Goal: Task Accomplishment & Management: Use online tool/utility

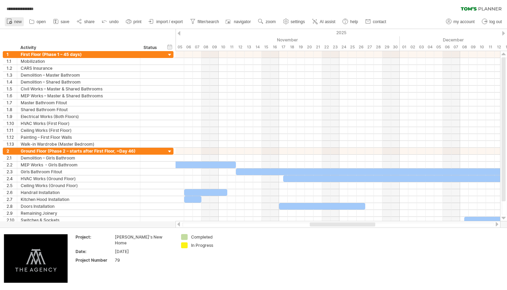
click at [11, 22] on icon at bounding box center [10, 22] width 1 height 1
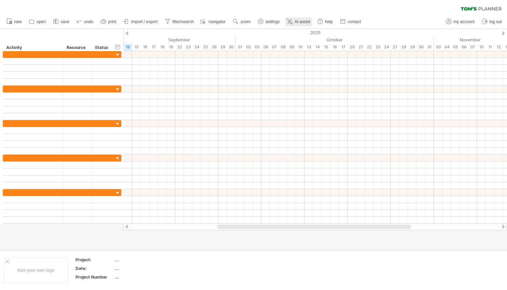
click at [296, 20] on span "AI assist" at bounding box center [302, 21] width 16 height 5
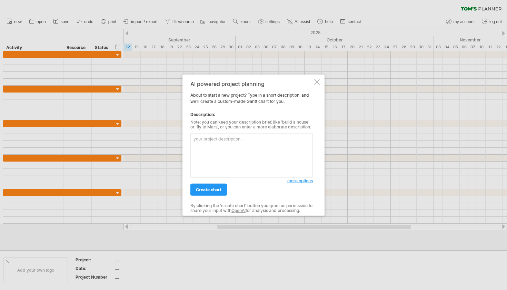
paste textarea "Project start date: [DATE] [DATE] is a non-working day. Overall duration: Until…"
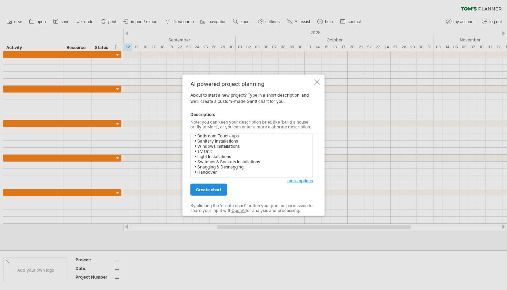
type textarea "Project start date: [DATE] [DATE] is a non-working day. Overall duration: Until…"
click at [201, 193] on link "create chart" at bounding box center [208, 189] width 37 height 12
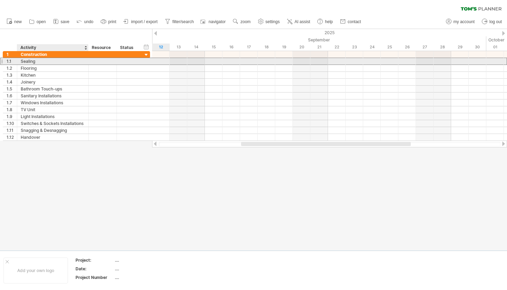
click at [41, 62] on div "Sealing" at bounding box center [53, 61] width 64 height 7
click at [0, 0] on input "*******" at bounding box center [0, 0] width 0 height 0
type input "*******"
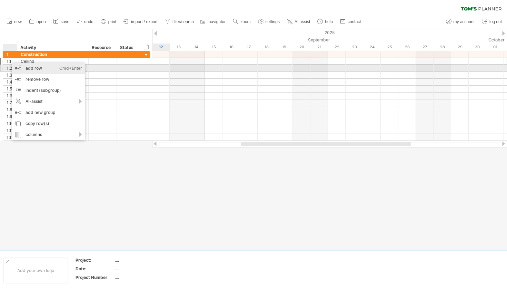
click at [14, 66] on div "add row Ctrl+Enter Cmd+Enter" at bounding box center [48, 68] width 73 height 11
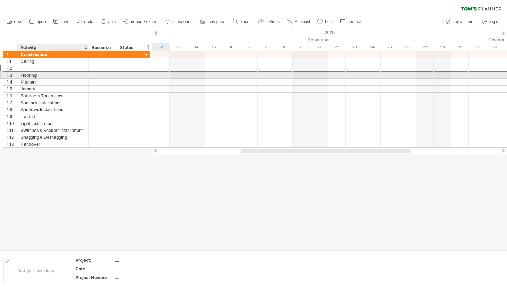
click at [29, 69] on div at bounding box center [53, 68] width 64 height 7
type input "**********"
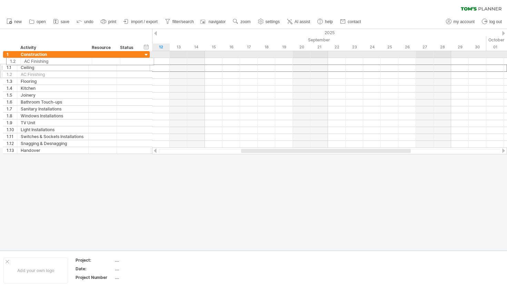
drag, startPoint x: 3, startPoint y: 67, endPoint x: 4, endPoint y: 60, distance: 7.4
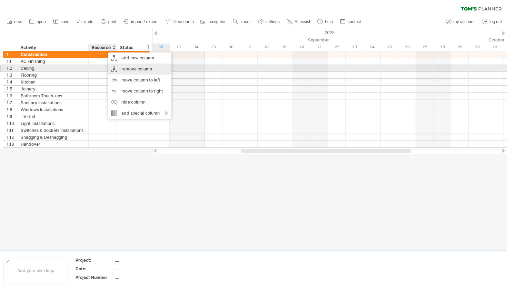
click at [158, 70] on div "remove column" at bounding box center [139, 68] width 63 height 11
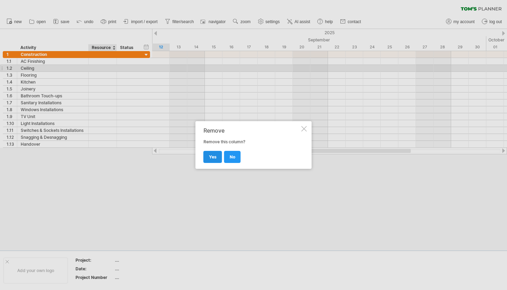
click at [209, 154] on link "yes" at bounding box center [212, 157] width 19 height 12
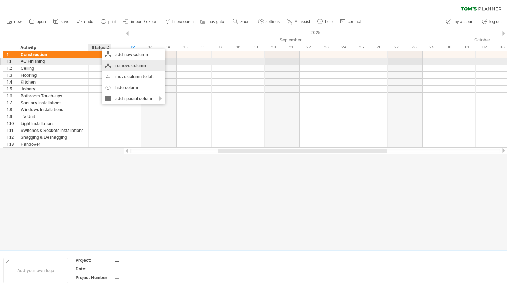
click at [143, 64] on div "remove column" at bounding box center [133, 65] width 63 height 11
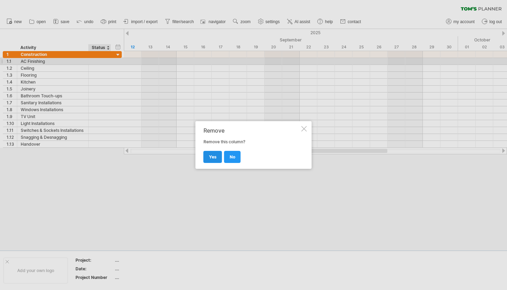
click at [214, 158] on span "yes" at bounding box center [213, 156] width 8 height 5
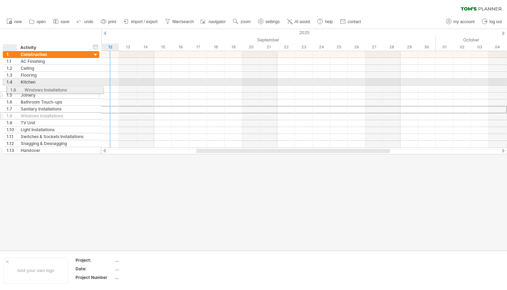
drag, startPoint x: 7, startPoint y: 110, endPoint x: 9, endPoint y: 89, distance: 21.8
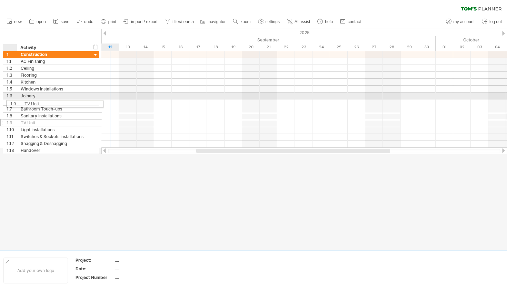
drag, startPoint x: 10, startPoint y: 114, endPoint x: 11, endPoint y: 102, distance: 12.2
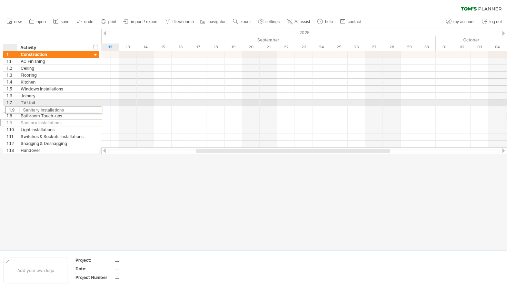
drag, startPoint x: 11, startPoint y: 115, endPoint x: 11, endPoint y: 109, distance: 6.2
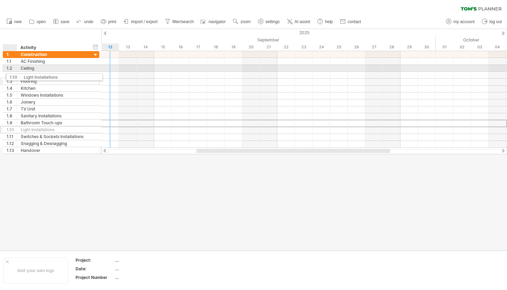
drag, startPoint x: 12, startPoint y: 123, endPoint x: 13, endPoint y: 76, distance: 46.9
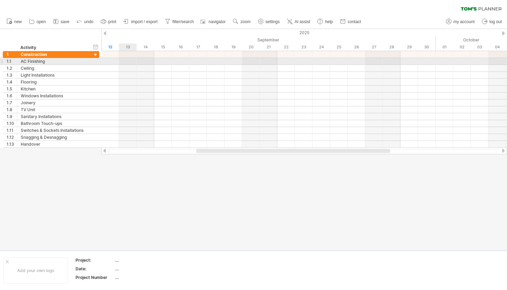
click at [128, 61] on div at bounding box center [303, 61] width 405 height 7
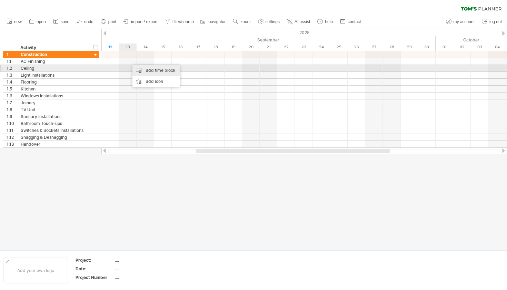
click at [139, 70] on div "add time block" at bounding box center [156, 70] width 48 height 11
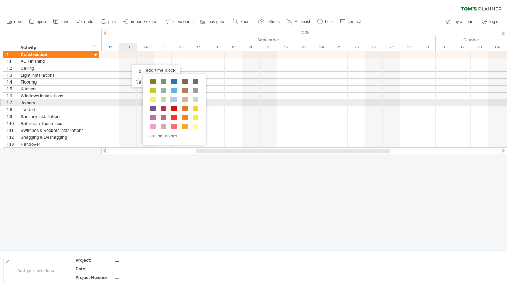
click at [175, 101] on span at bounding box center [174, 100] width 6 height 6
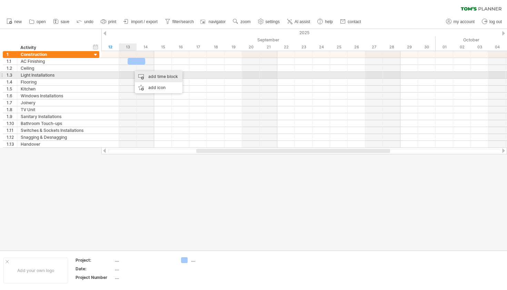
click at [141, 78] on div "add time block" at bounding box center [159, 76] width 48 height 11
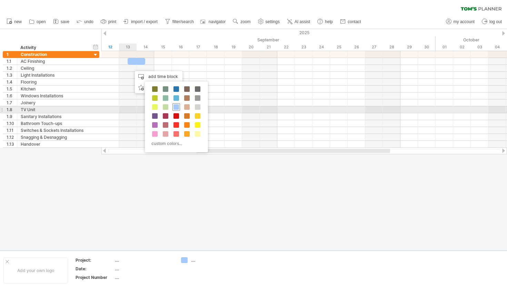
click at [179, 109] on span at bounding box center [176, 107] width 6 height 6
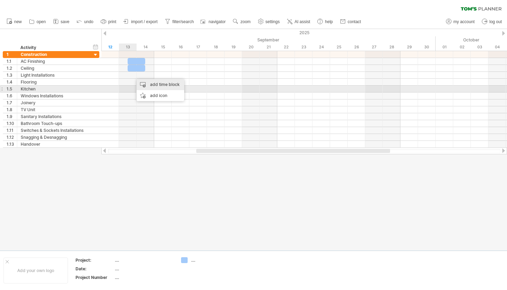
click at [148, 86] on div "add time block" at bounding box center [161, 84] width 48 height 11
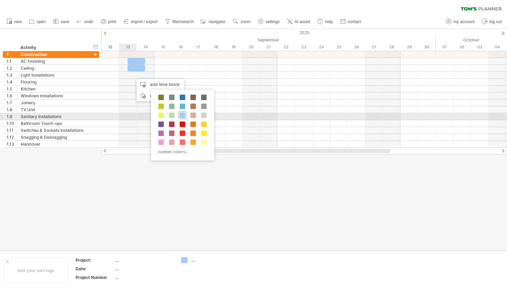
click at [180, 115] on span at bounding box center [183, 115] width 6 height 6
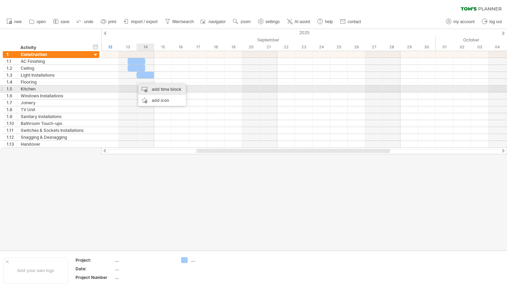
click at [149, 90] on div "add time block" at bounding box center [162, 89] width 48 height 11
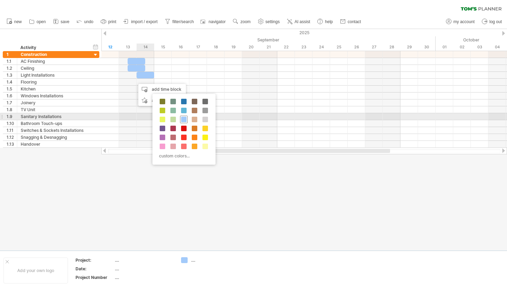
click at [181, 116] on div at bounding box center [184, 120] width 8 height 8
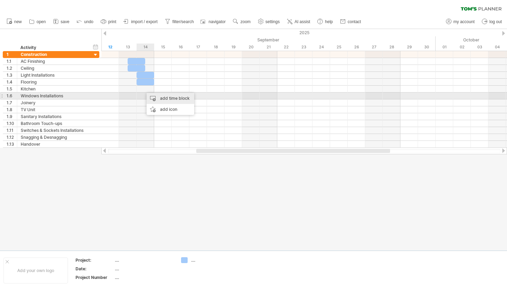
click at [159, 96] on div "add time block" at bounding box center [171, 98] width 48 height 11
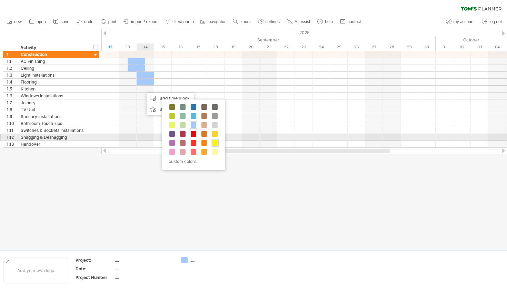
click at [213, 139] on div at bounding box center [215, 143] width 8 height 8
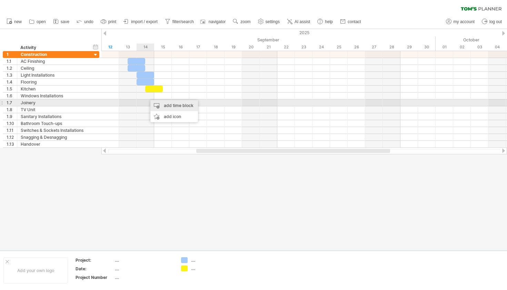
click at [159, 105] on div "add time block" at bounding box center [174, 105] width 48 height 11
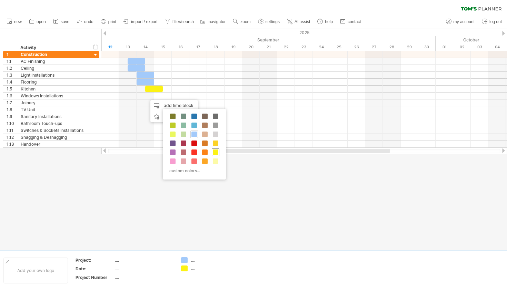
click at [215, 153] on span at bounding box center [216, 152] width 6 height 6
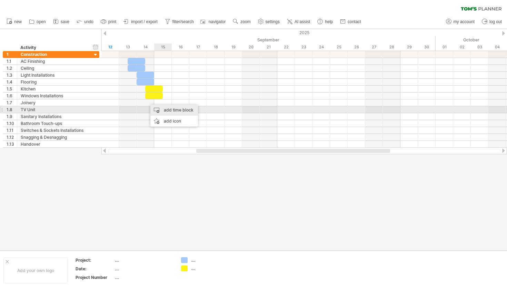
click at [166, 107] on div "add time block" at bounding box center [174, 109] width 48 height 11
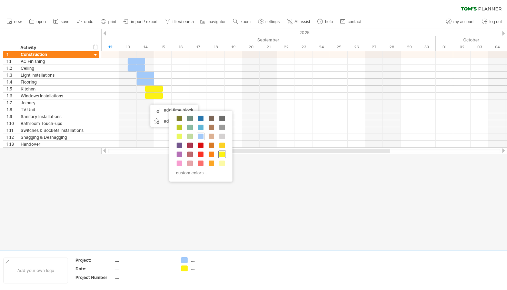
click at [221, 153] on span at bounding box center [222, 154] width 6 height 6
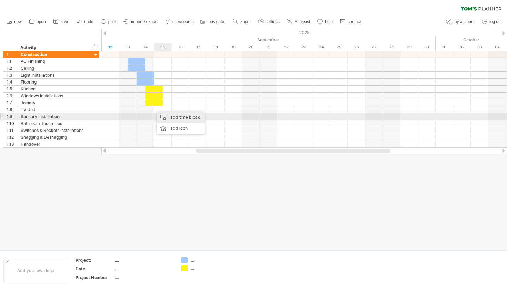
click at [164, 114] on div "add time block" at bounding box center [181, 117] width 48 height 11
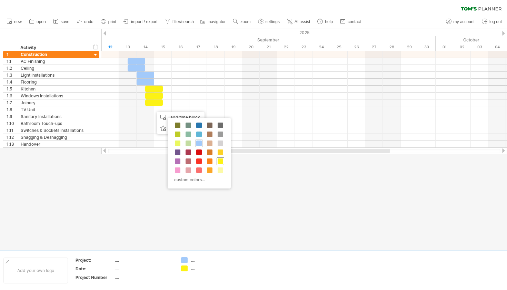
click at [219, 158] on div at bounding box center [221, 161] width 8 height 8
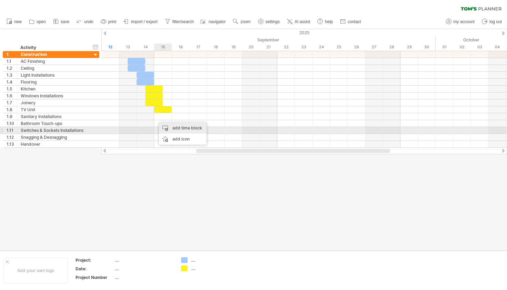
click at [169, 128] on div "add time block" at bounding box center [183, 127] width 48 height 11
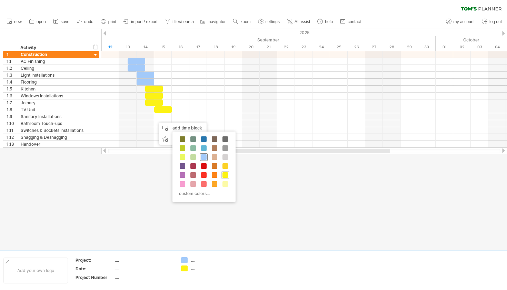
click at [204, 155] on span at bounding box center [204, 157] width 6 height 6
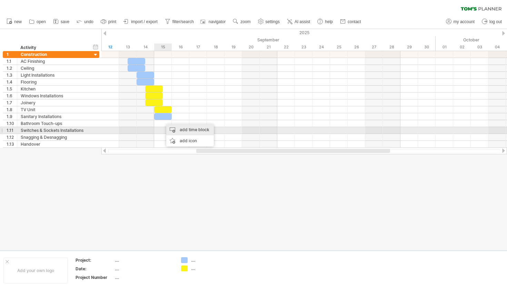
click at [173, 130] on div "add time block" at bounding box center [190, 129] width 48 height 11
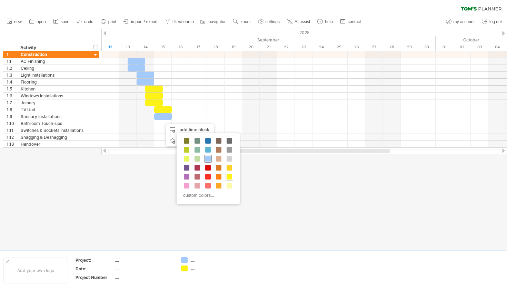
click at [205, 160] on span at bounding box center [208, 159] width 6 height 6
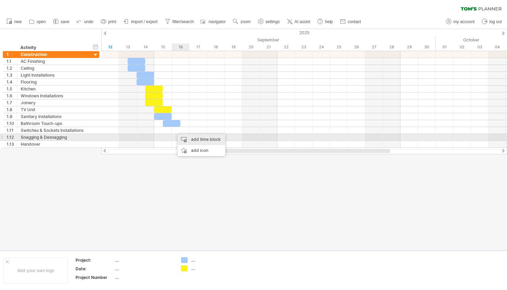
click at [185, 136] on div "add time block" at bounding box center [202, 139] width 48 height 11
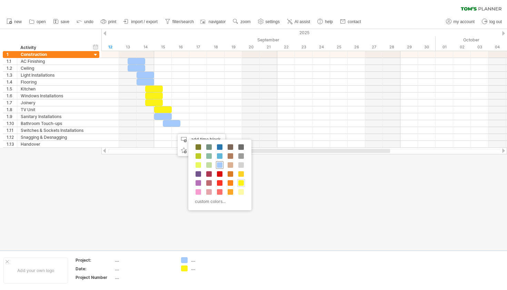
click at [219, 167] on span at bounding box center [220, 165] width 6 height 6
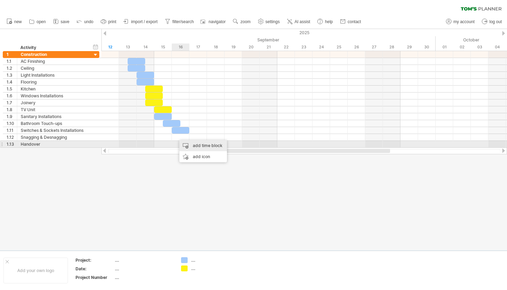
click at [185, 144] on div "add time block" at bounding box center [203, 145] width 48 height 11
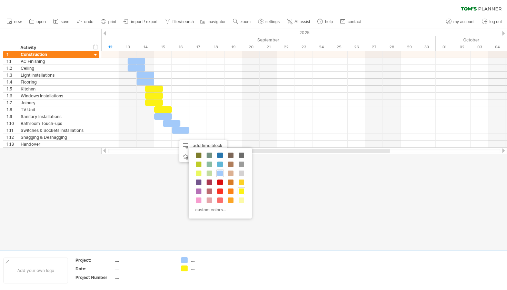
click at [215, 171] on div "custom colors..." at bounding box center [220, 183] width 63 height 71
click at [218, 171] on span at bounding box center [220, 173] width 6 height 6
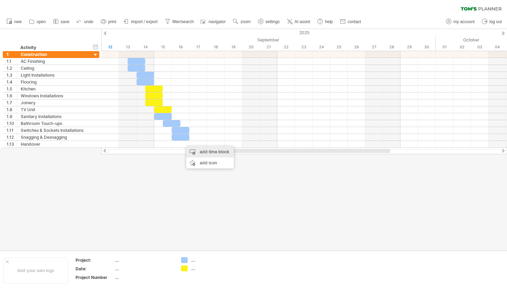
click at [201, 153] on div "add time block" at bounding box center [210, 151] width 48 height 11
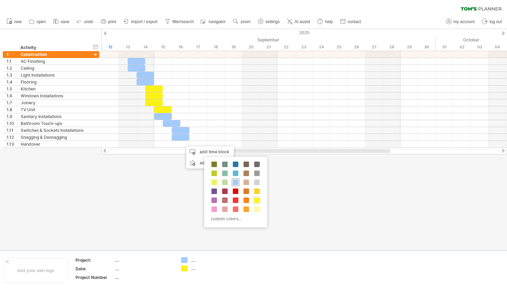
click at [234, 183] on span at bounding box center [236, 182] width 6 height 6
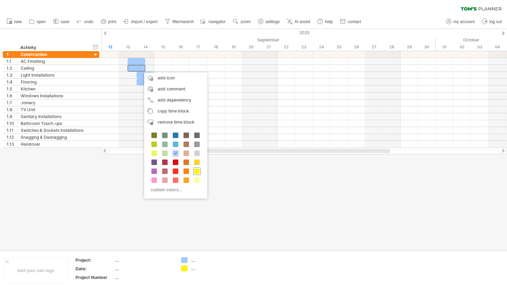
click at [197, 168] on div at bounding box center [197, 171] width 8 height 8
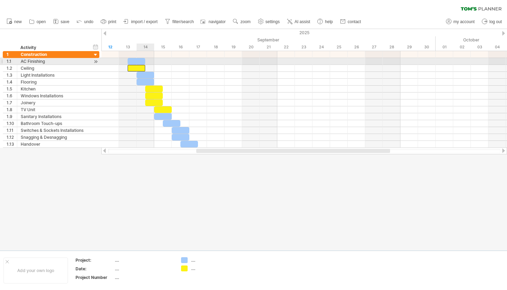
click at [139, 61] on div at bounding box center [137, 61] width 18 height 7
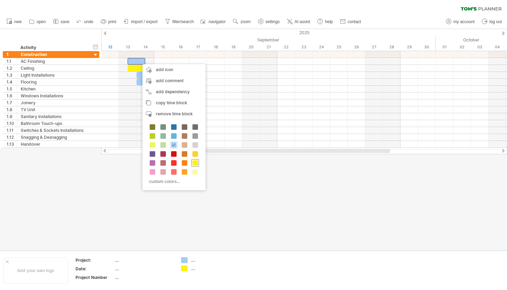
click at [195, 160] on span at bounding box center [195, 163] width 6 height 6
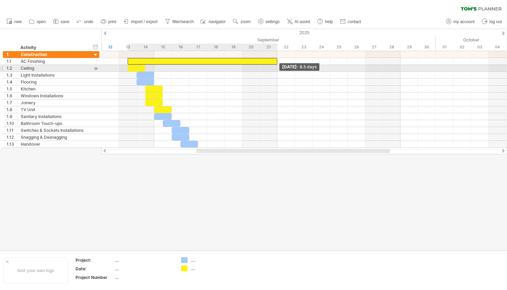
drag, startPoint x: 144, startPoint y: 59, endPoint x: 275, endPoint y: 66, distance: 131.2
click at [275, 66] on div "[DATE] - 8.5 days [DATE]" at bounding box center [303, 99] width 405 height 97
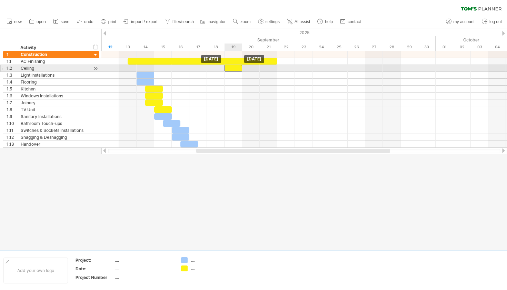
drag, startPoint x: 137, startPoint y: 66, endPoint x: 231, endPoint y: 67, distance: 93.4
click at [231, 67] on div at bounding box center [233, 68] width 18 height 7
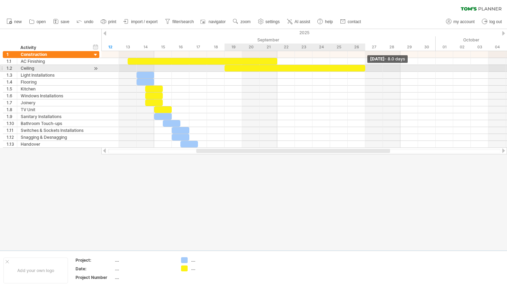
drag, startPoint x: 241, startPoint y: 68, endPoint x: 362, endPoint y: 69, distance: 120.3
click at [362, 69] on div at bounding box center [294, 68] width 141 height 7
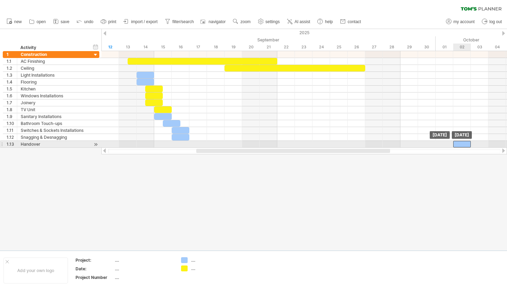
drag, startPoint x: 191, startPoint y: 143, endPoint x: 460, endPoint y: 142, distance: 268.6
click at [460, 142] on div at bounding box center [462, 144] width 18 height 7
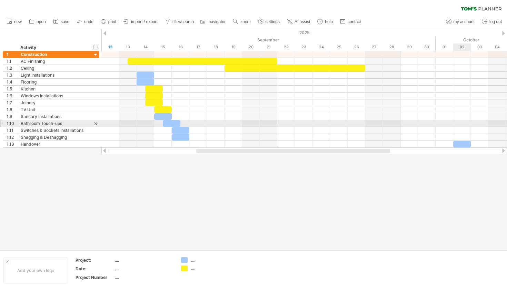
click at [272, 178] on div at bounding box center [253, 139] width 507 height 221
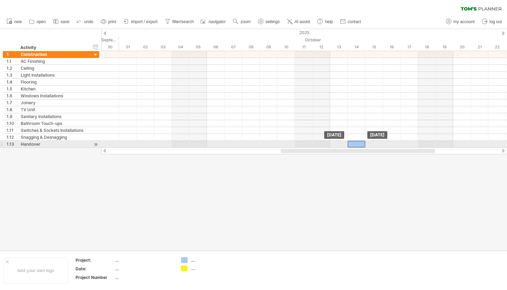
drag, startPoint x: 148, startPoint y: 144, endPoint x: 369, endPoint y: 147, distance: 221.4
click at [365, 147] on div at bounding box center [357, 144] width 18 height 7
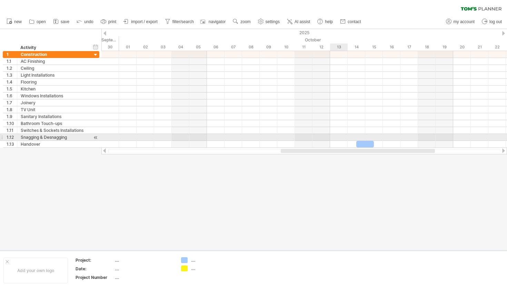
click at [238, 182] on div at bounding box center [253, 139] width 507 height 221
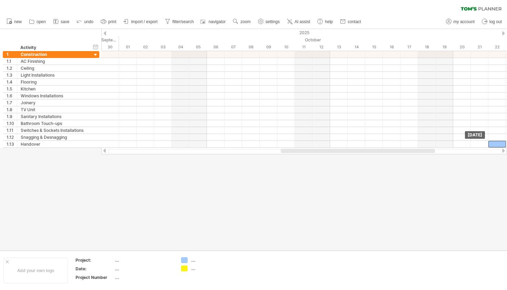
drag, startPoint x: 362, startPoint y: 144, endPoint x: 497, endPoint y: 158, distance: 136.2
click at [497, 158] on div "Trying to reach [DOMAIN_NAME] . Connected again... clear filter new" at bounding box center [253, 145] width 507 height 290
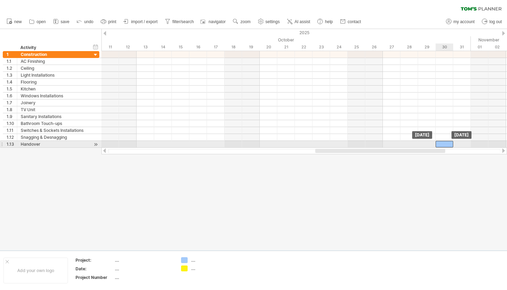
drag, startPoint x: 310, startPoint y: 144, endPoint x: 446, endPoint y: 143, distance: 136.5
click at [446, 143] on div at bounding box center [444, 144] width 18 height 7
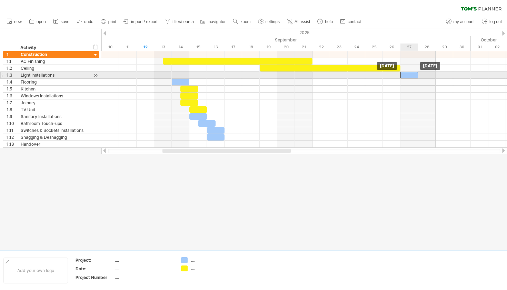
drag, startPoint x: 183, startPoint y: 74, endPoint x: 408, endPoint y: 72, distance: 224.8
click at [408, 72] on div at bounding box center [409, 75] width 18 height 7
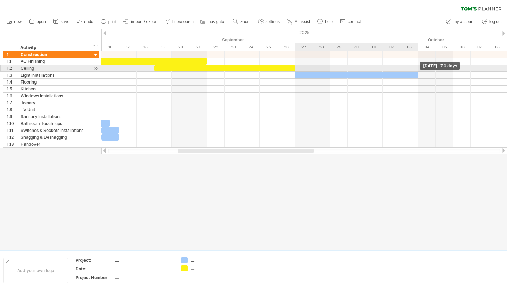
drag, startPoint x: 418, startPoint y: 74, endPoint x: 421, endPoint y: 70, distance: 5.1
click at [421, 70] on div "[DATE] - 7.0 days [DATE]" at bounding box center [303, 99] width 405 height 97
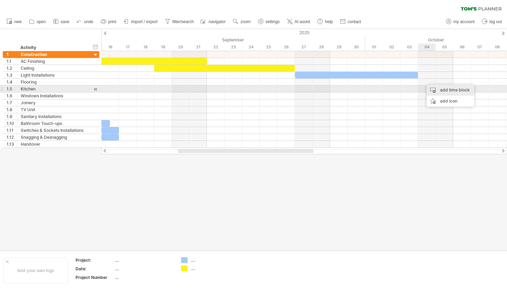
click at [430, 87] on div "add time block" at bounding box center [450, 89] width 48 height 11
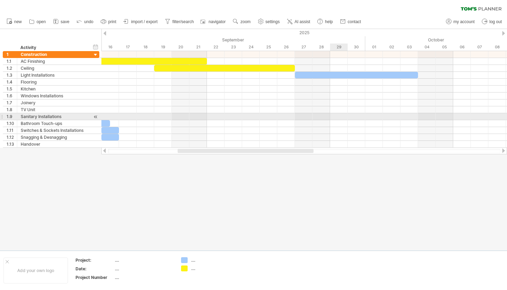
click at [331, 117] on div at bounding box center [303, 116] width 405 height 7
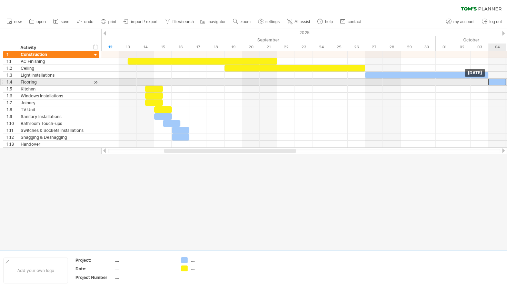
drag, startPoint x: 149, startPoint y: 80, endPoint x: 497, endPoint y: 82, distance: 348.2
click at [497, 82] on div at bounding box center [497, 82] width 18 height 7
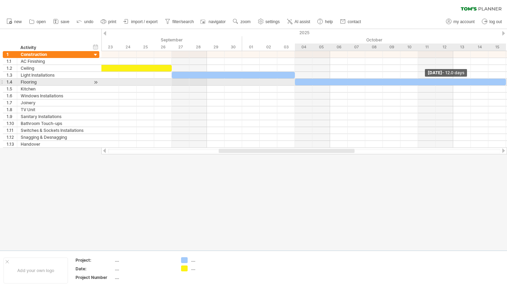
drag, startPoint x: 313, startPoint y: 82, endPoint x: 505, endPoint y: 80, distance: 192.4
click at [505, 80] on span at bounding box center [505, 82] width 3 height 7
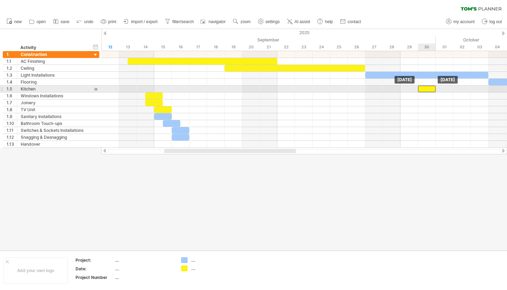
drag, startPoint x: 151, startPoint y: 88, endPoint x: 420, endPoint y: 87, distance: 269.6
click at [420, 87] on div at bounding box center [427, 89] width 18 height 7
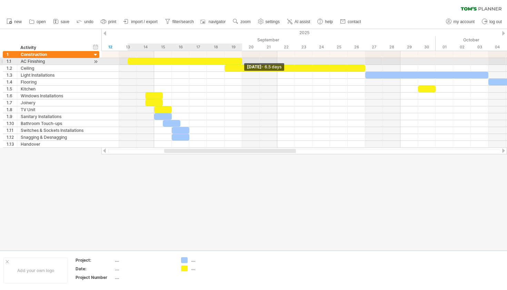
drag, startPoint x: 277, startPoint y: 61, endPoint x: 239, endPoint y: 62, distance: 38.6
click at [239, 62] on div at bounding box center [185, 61] width 114 height 7
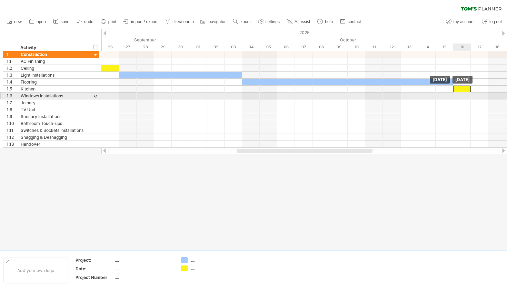
drag, startPoint x: 183, startPoint y: 91, endPoint x: 461, endPoint y: 93, distance: 278.2
click at [461, 93] on div "[DATE] [DATE]" at bounding box center [303, 99] width 405 height 97
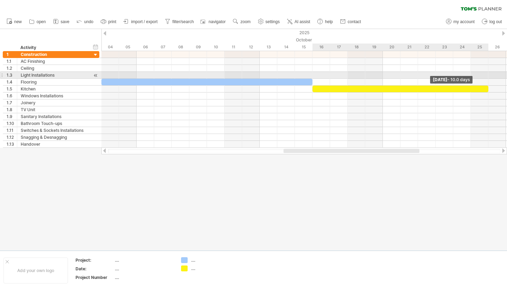
drag, startPoint x: 330, startPoint y: 90, endPoint x: 491, endPoint y: 74, distance: 161.7
click at [491, 74] on div "[DATE] - 10.0 days [DATE]" at bounding box center [303, 99] width 405 height 97
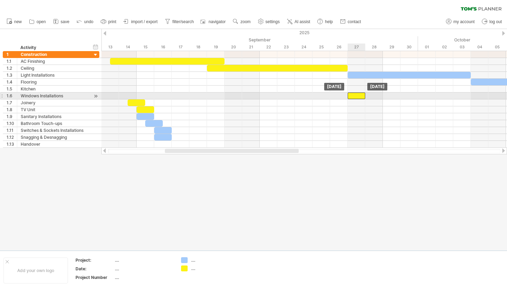
drag, startPoint x: 137, startPoint y: 96, endPoint x: 354, endPoint y: 95, distance: 216.9
click at [354, 95] on div at bounding box center [357, 95] width 18 height 7
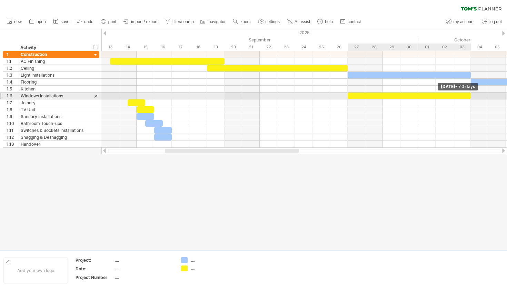
drag, startPoint x: 365, startPoint y: 94, endPoint x: 468, endPoint y: 96, distance: 102.4
click at [468, 96] on div at bounding box center [409, 95] width 123 height 7
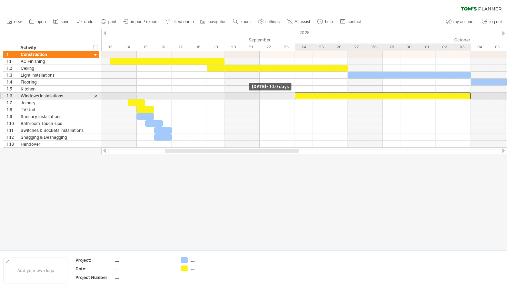
drag, startPoint x: 347, startPoint y: 96, endPoint x: 296, endPoint y: 98, distance: 50.7
click at [296, 98] on div at bounding box center [383, 95] width 176 height 7
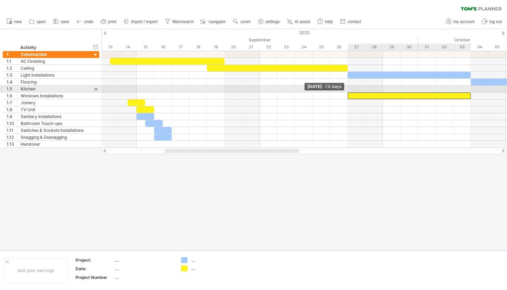
drag, startPoint x: 295, startPoint y: 96, endPoint x: 347, endPoint y: 87, distance: 52.4
click at [347, 87] on div "[DATE] - 7.0 days [DATE] - 7.0 days" at bounding box center [303, 99] width 405 height 97
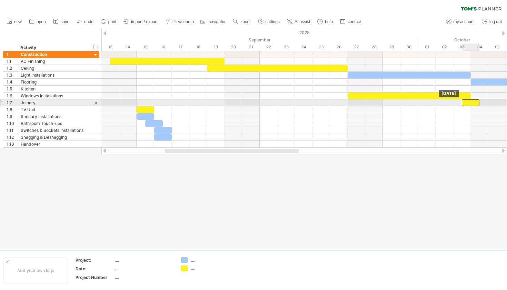
drag, startPoint x: 140, startPoint y: 102, endPoint x: 474, endPoint y: 104, distance: 334.1
click at [474, 104] on div at bounding box center [471, 102] width 18 height 7
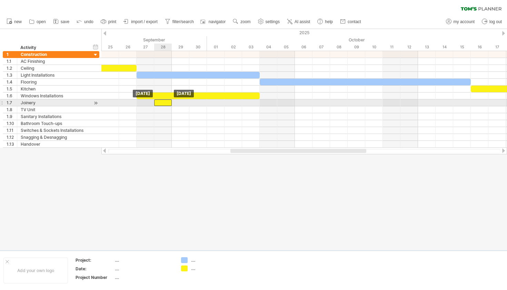
drag, startPoint x: 263, startPoint y: 104, endPoint x: 170, endPoint y: 103, distance: 93.1
click at [170, 103] on div at bounding box center [163, 102] width 18 height 7
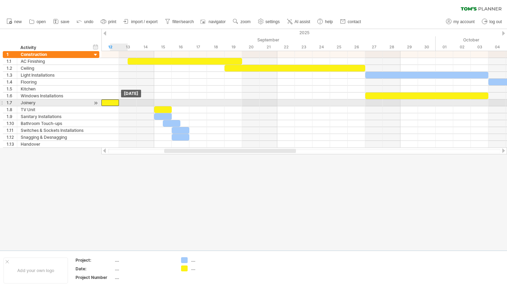
drag, startPoint x: 385, startPoint y: 101, endPoint x: 108, endPoint y: 104, distance: 277.2
click at [108, 104] on div at bounding box center [110, 102] width 18 height 7
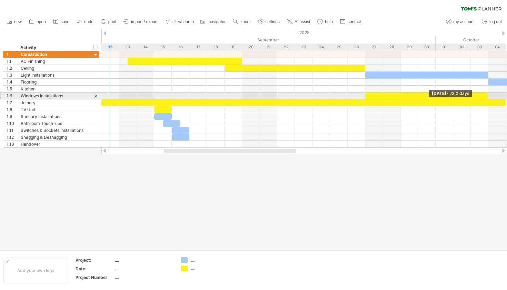
drag, startPoint x: 119, startPoint y: 103, endPoint x: 506, endPoint y: 93, distance: 388.0
click at [506, 93] on div "[DATE] - 23.0 days [DATE]" at bounding box center [303, 99] width 405 height 97
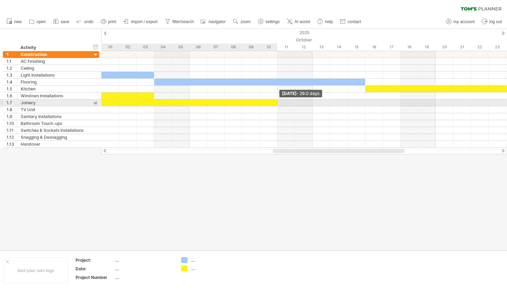
drag, startPoint x: 171, startPoint y: 102, endPoint x: 273, endPoint y: 100, distance: 102.1
click at [273, 100] on div at bounding box center [22, 102] width 510 height 7
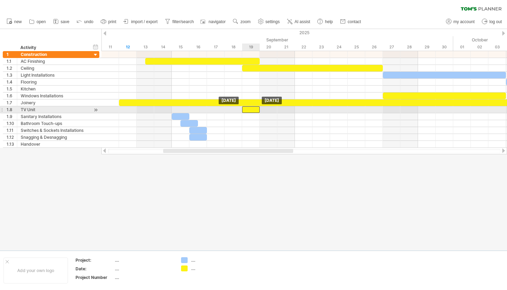
drag, startPoint x: 185, startPoint y: 109, endPoint x: 252, endPoint y: 112, distance: 67.6
click at [252, 112] on div at bounding box center [251, 109] width 18 height 7
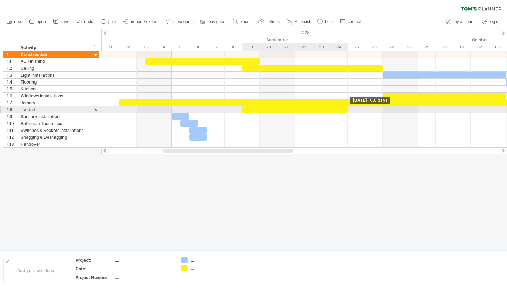
drag, startPoint x: 258, startPoint y: 110, endPoint x: 342, endPoint y: 108, distance: 84.2
click at [342, 108] on div at bounding box center [295, 109] width 106 height 7
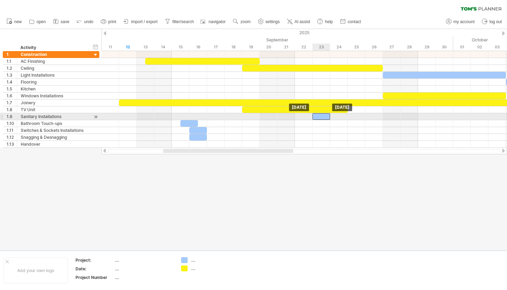
drag, startPoint x: 184, startPoint y: 116, endPoint x: 327, endPoint y: 116, distance: 142.4
click at [327, 116] on div at bounding box center [321, 116] width 18 height 7
drag, startPoint x: 327, startPoint y: 116, endPoint x: 359, endPoint y: 115, distance: 32.4
click at [359, 115] on div at bounding box center [357, 116] width 18 height 7
drag, startPoint x: 359, startPoint y: 115, endPoint x: 374, endPoint y: 113, distance: 14.9
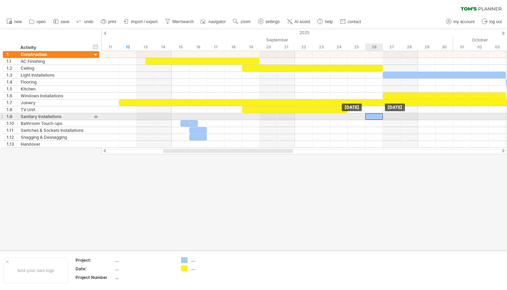
click at [374, 113] on div at bounding box center [374, 116] width 18 height 7
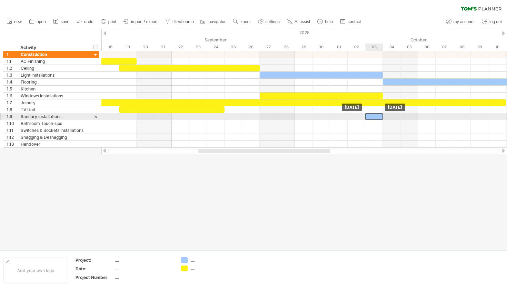
drag, startPoint x: 255, startPoint y: 115, endPoint x: 375, endPoint y: 116, distance: 120.3
click at [375, 116] on div at bounding box center [374, 116] width 18 height 7
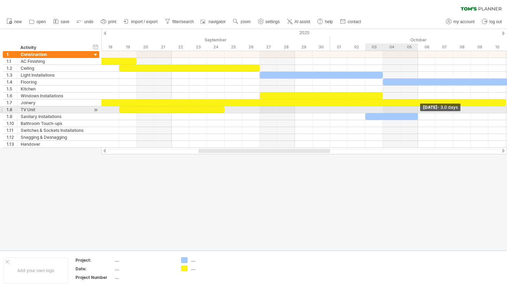
drag, startPoint x: 382, startPoint y: 115, endPoint x: 416, endPoint y: 113, distance: 34.2
click at [416, 113] on span at bounding box center [417, 116] width 3 height 7
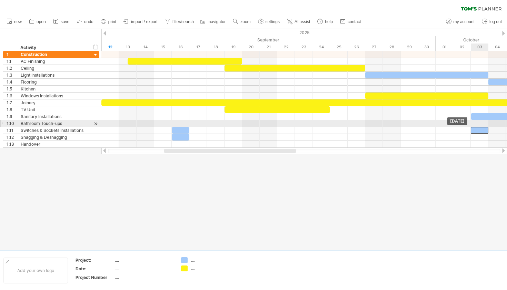
drag, startPoint x: 170, startPoint y: 122, endPoint x: 482, endPoint y: 126, distance: 311.4
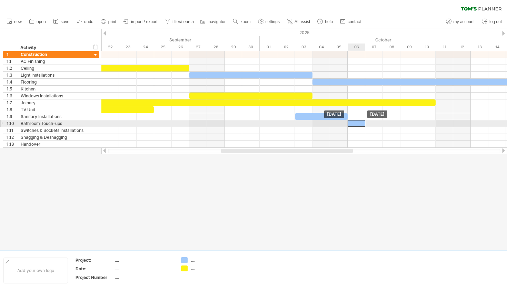
drag, startPoint x: 306, startPoint y: 131, endPoint x: 356, endPoint y: 123, distance: 51.0
drag, startPoint x: 364, startPoint y: 122, endPoint x: 382, endPoint y: 122, distance: 17.2
click at [382, 123] on span at bounding box center [382, 123] width 3 height 7
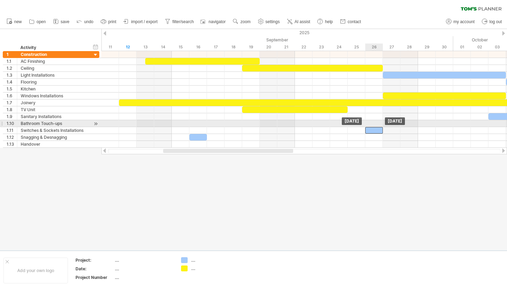
drag, startPoint x: 199, startPoint y: 129, endPoint x: 376, endPoint y: 126, distance: 177.2
click at [376, 126] on div "[DATE] [DATE]" at bounding box center [303, 99] width 405 height 97
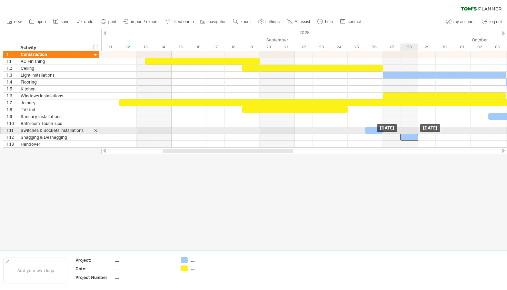
drag, startPoint x: 198, startPoint y: 135, endPoint x: 410, endPoint y: 133, distance: 212.4
click at [410, 133] on div "[DATE] [DATE]" at bounding box center [303, 99] width 405 height 97
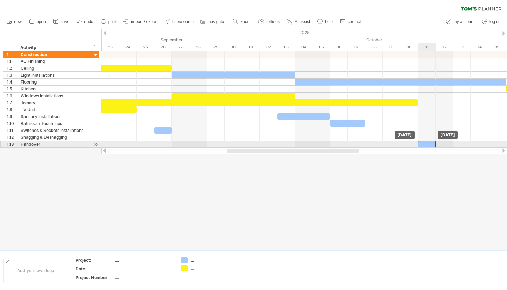
drag, startPoint x: 192, startPoint y: 136, endPoint x: 423, endPoint y: 141, distance: 230.7
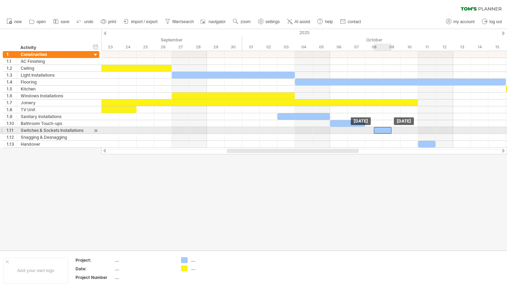
drag, startPoint x: 166, startPoint y: 129, endPoint x: 382, endPoint y: 130, distance: 216.2
click at [385, 131] on div at bounding box center [383, 130] width 18 height 7
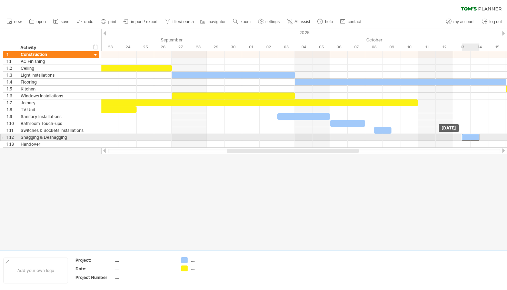
drag, startPoint x: 423, startPoint y: 144, endPoint x: 468, endPoint y: 138, distance: 45.5
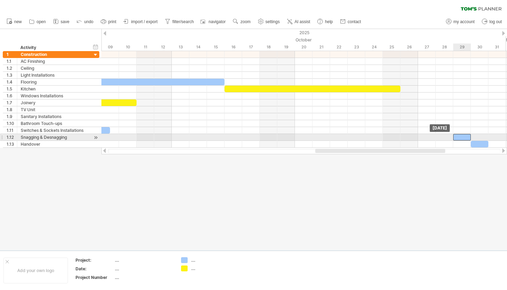
drag, startPoint x: 192, startPoint y: 135, endPoint x: 464, endPoint y: 135, distance: 271.7
click at [464, 135] on div at bounding box center [462, 137] width 18 height 7
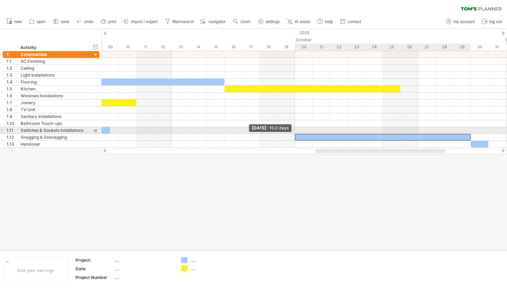
drag, startPoint x: 454, startPoint y: 137, endPoint x: 293, endPoint y: 132, distance: 160.7
click at [293, 132] on div "[DATE] [DATE] - 10.0 days" at bounding box center [303, 99] width 405 height 97
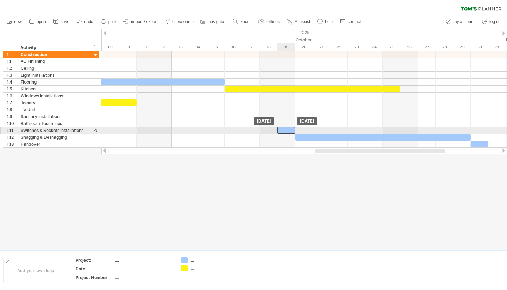
drag, startPoint x: 106, startPoint y: 132, endPoint x: 289, endPoint y: 132, distance: 183.1
click at [289, 132] on div at bounding box center [286, 130] width 18 height 7
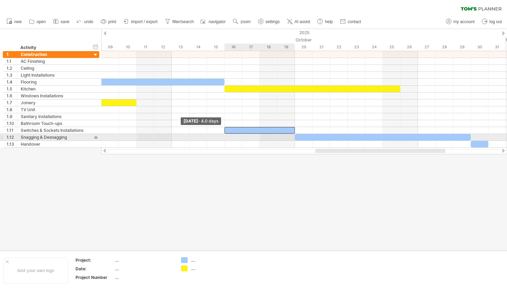
drag, startPoint x: 278, startPoint y: 131, endPoint x: 223, endPoint y: 136, distance: 55.1
click at [223, 136] on div "[DATE] [DATE] - 4.0 days" at bounding box center [303, 99] width 405 height 97
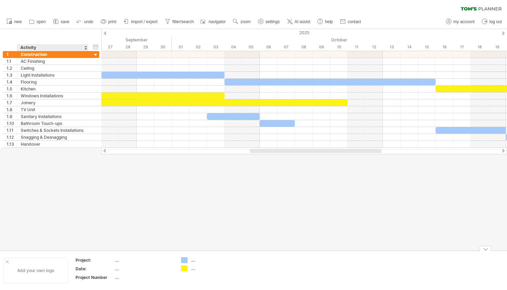
click at [52, 266] on div "Add your own logo" at bounding box center [35, 270] width 64 height 26
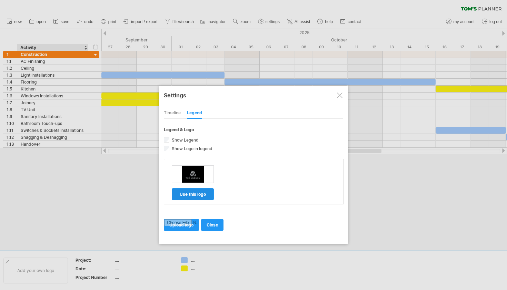
click at [199, 192] on span "use this logo" at bounding box center [193, 193] width 26 height 5
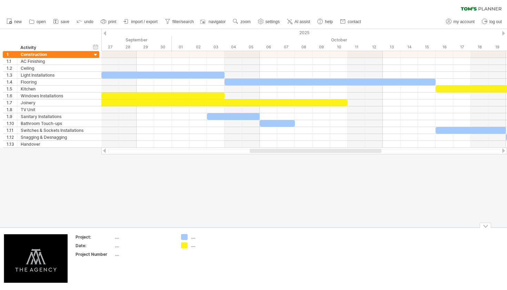
click at [121, 235] on div "...." at bounding box center [144, 237] width 58 height 6
type input "*"
type input "**********"
click at [125, 248] on tbody "**********" at bounding box center [125, 246] width 98 height 25
click at [120, 252] on div "...." at bounding box center [144, 251] width 58 height 6
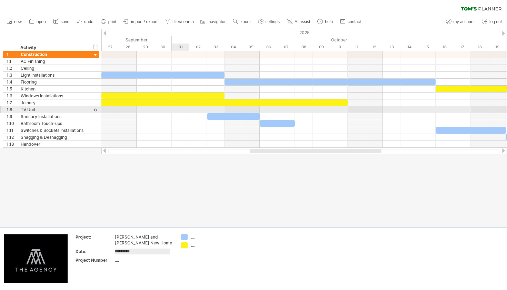
type input "**********"
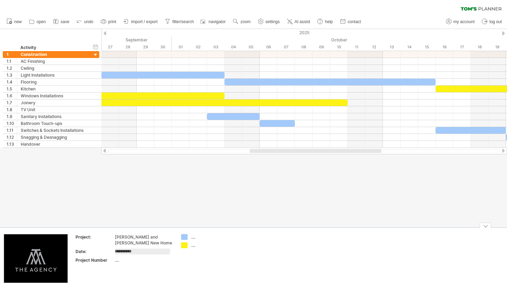
click at [121, 259] on div "...." at bounding box center [144, 260] width 58 height 6
type input "**"
click at [199, 235] on div "...." at bounding box center [210, 237] width 38 height 6
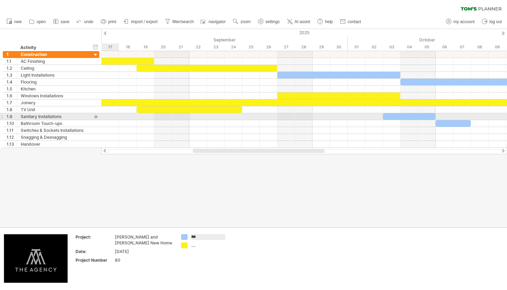
type input "****"
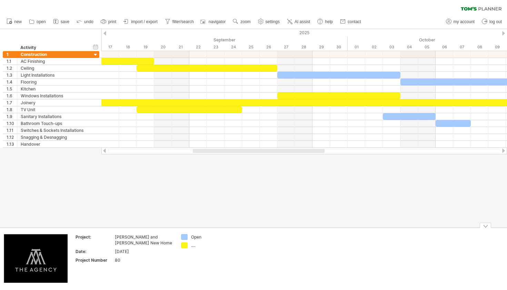
click at [195, 244] on div "...." at bounding box center [210, 245] width 38 height 6
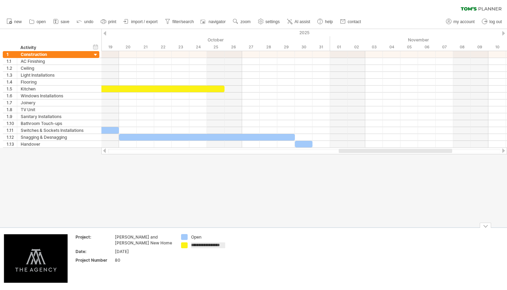
type input "**********"
click at [144, 21] on span "import / export" at bounding box center [144, 21] width 27 height 5
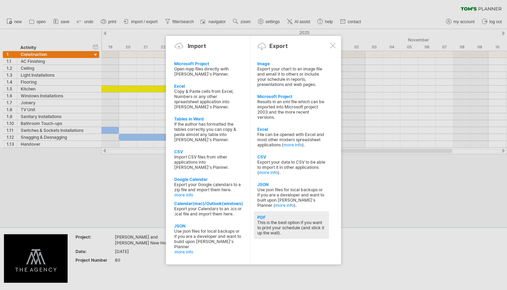
click at [272, 238] on div "PDF This is the best option if you want to print your schedule (and stick it up…" at bounding box center [291, 225] width 75 height 28
select select "**"
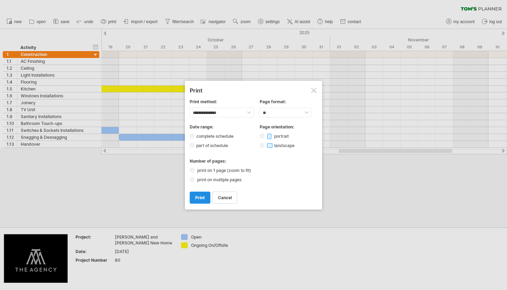
click at [199, 198] on span "print" at bounding box center [200, 197] width 10 height 5
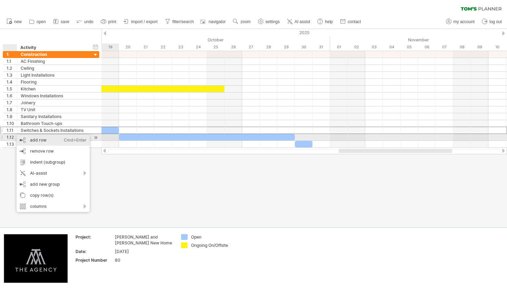
click at [37, 140] on div "add row Ctrl+Enter Cmd+Enter" at bounding box center [53, 139] width 73 height 11
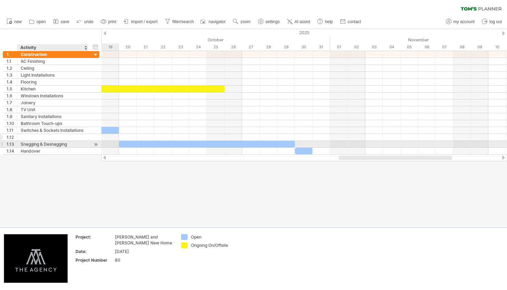
click at [38, 136] on div at bounding box center [53, 137] width 64 height 7
click at [38, 136] on input "text" at bounding box center [53, 137] width 64 height 7
type input "********"
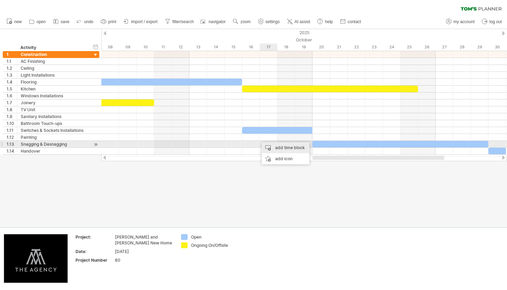
click at [269, 146] on div "add time block" at bounding box center [286, 147] width 48 height 11
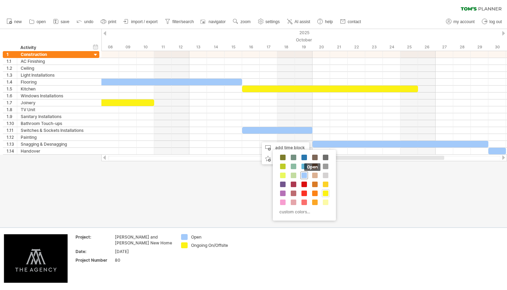
click at [303, 173] on span at bounding box center [304, 175] width 6 height 6
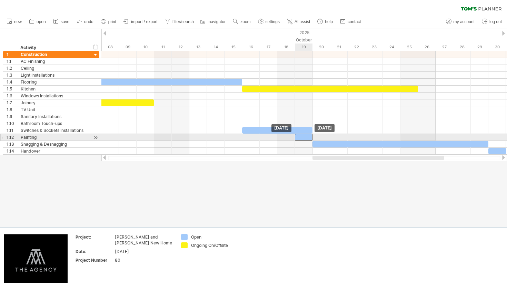
drag, startPoint x: 268, startPoint y: 135, endPoint x: 303, endPoint y: 138, distance: 35.6
click at [303, 138] on div at bounding box center [304, 137] width 18 height 7
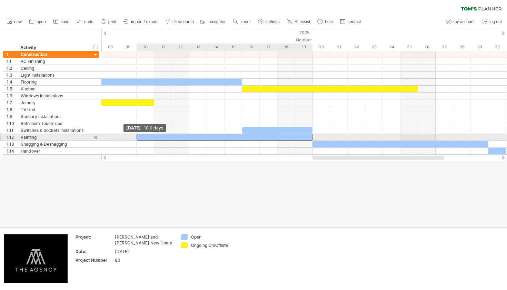
drag, startPoint x: 295, startPoint y: 138, endPoint x: 138, endPoint y: 138, distance: 156.9
click at [138, 138] on div at bounding box center [225, 137] width 176 height 7
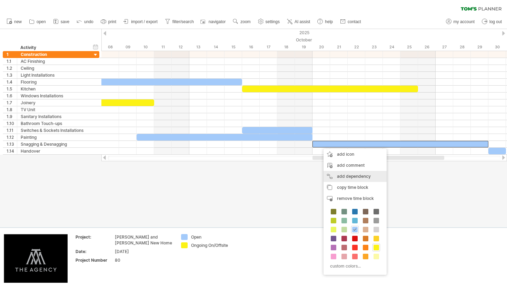
click at [344, 174] on div "add dependency You can use dependencies when you require tasks to be done in a …" at bounding box center [354, 176] width 63 height 11
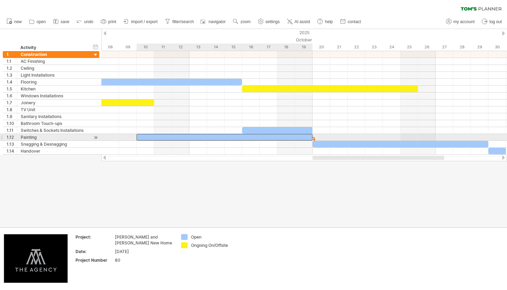
click at [310, 139] on div at bounding box center [225, 137] width 176 height 7
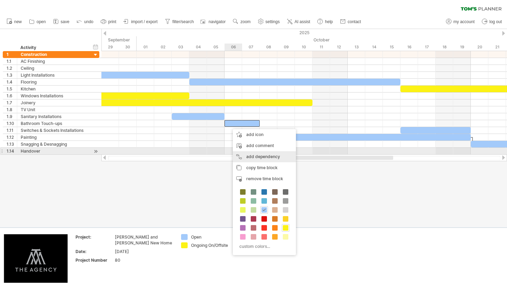
click at [249, 152] on div "add dependency You can use dependencies when you require tasks to be done in a …" at bounding box center [264, 156] width 63 height 11
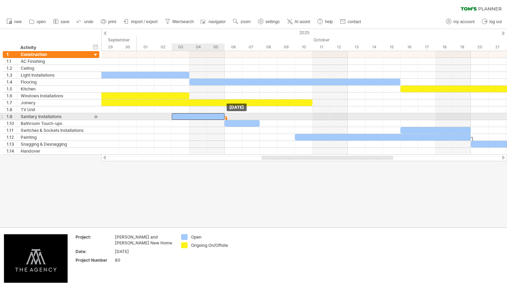
click at [224, 115] on span at bounding box center [224, 116] width 3 height 7
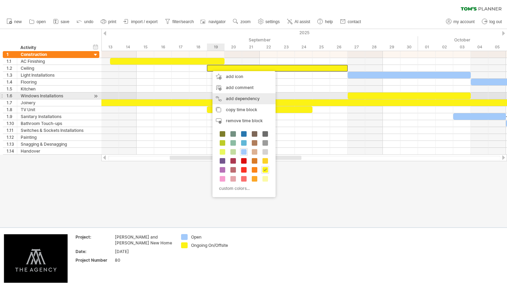
click at [230, 97] on div "add dependency You can use dependencies when you require tasks to be done in a …" at bounding box center [243, 98] width 63 height 11
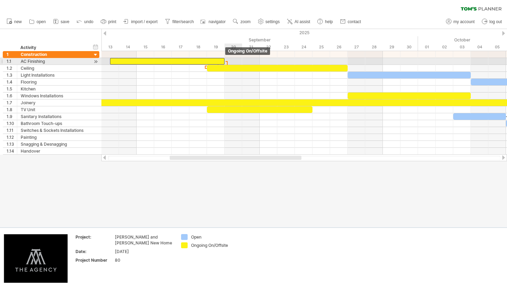
click at [225, 59] on span at bounding box center [224, 61] width 3 height 7
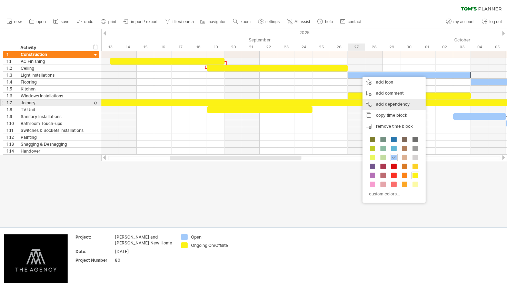
click at [381, 102] on div "add dependency You can use dependencies when you require tasks to be done in a …" at bounding box center [393, 104] width 63 height 11
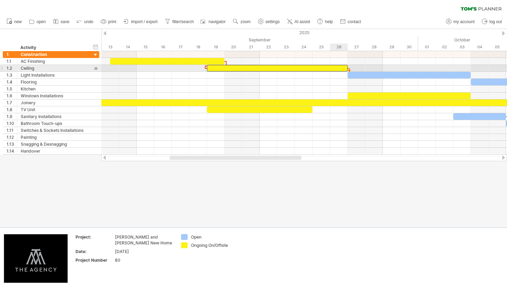
click at [347, 68] on span at bounding box center [347, 68] width 3 height 7
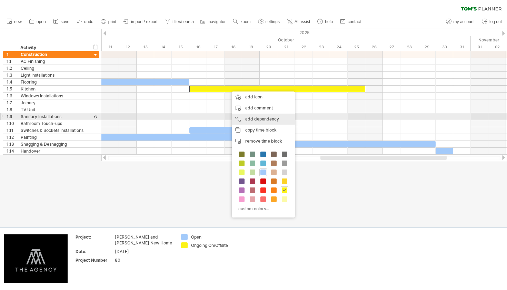
click at [258, 117] on div "add dependency You can use dependencies when you require tasks to be done in a …" at bounding box center [263, 118] width 63 height 11
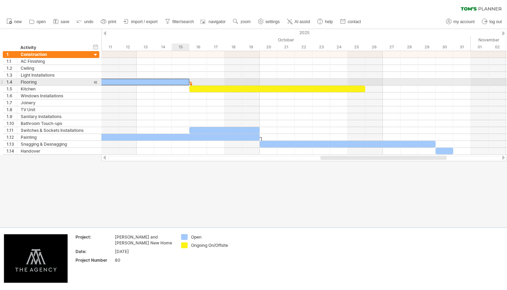
click at [188, 81] on span at bounding box center [189, 82] width 3 height 7
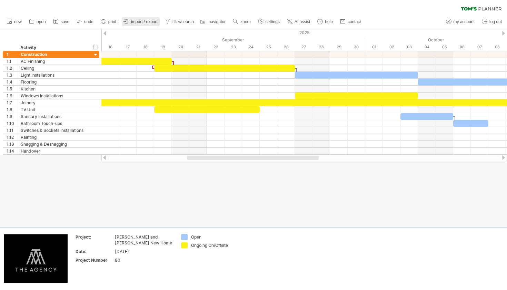
click at [135, 25] on link "import / export" at bounding box center [141, 21] width 38 height 9
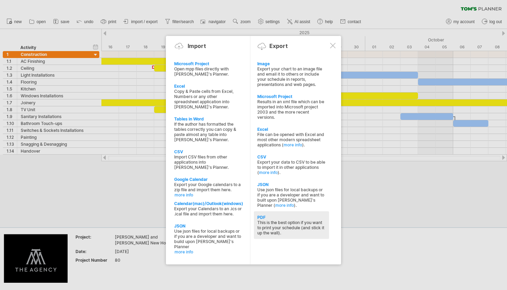
click at [268, 218] on div "PDF" at bounding box center [291, 216] width 68 height 5
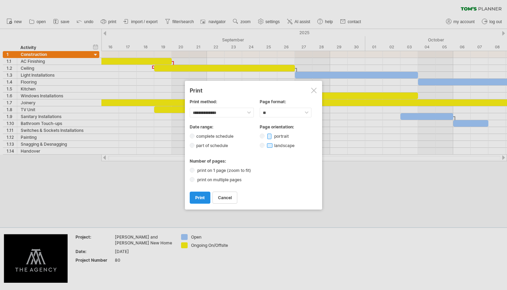
click at [199, 197] on span "print" at bounding box center [200, 197] width 10 height 5
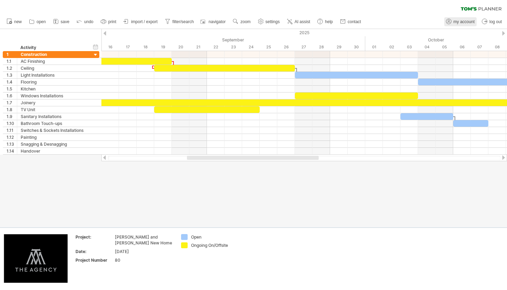
click at [453, 21] on link "my account" at bounding box center [460, 21] width 32 height 9
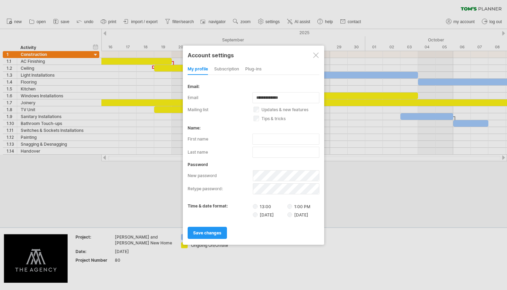
click at [253, 69] on div "Plug-ins" at bounding box center [253, 69] width 16 height 11
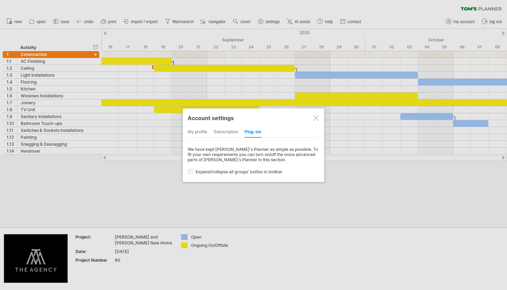
click at [313, 119] on div at bounding box center [316, 118] width 6 height 6
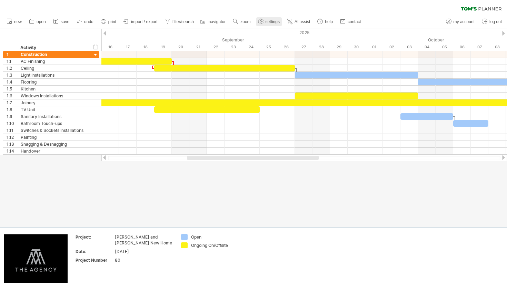
click at [274, 21] on span "settings" at bounding box center [272, 21] width 14 height 5
select select "*"
select select "**"
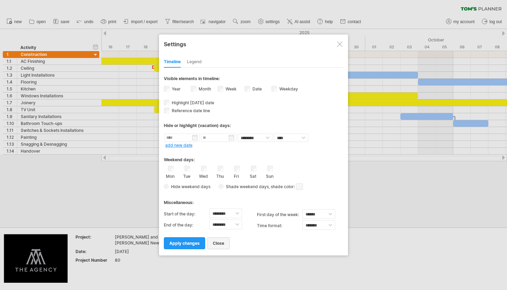
click at [213, 241] on span "close" at bounding box center [218, 242] width 11 height 5
